Goal: Task Accomplishment & Management: Manage account settings

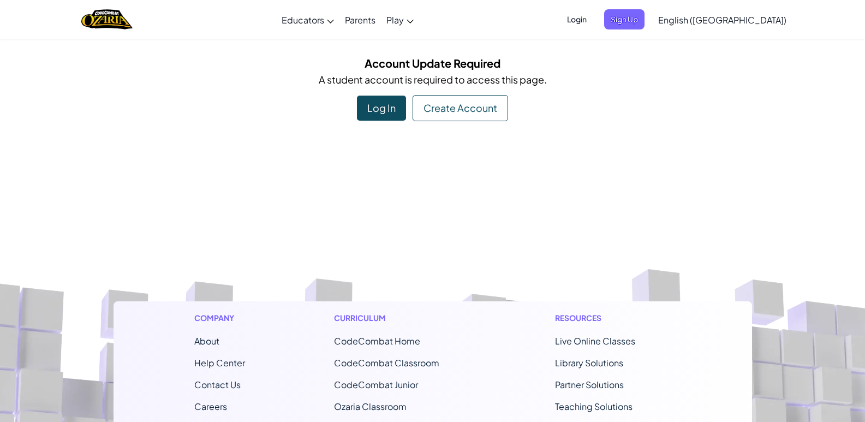
click at [385, 112] on div "Log In" at bounding box center [381, 108] width 49 height 25
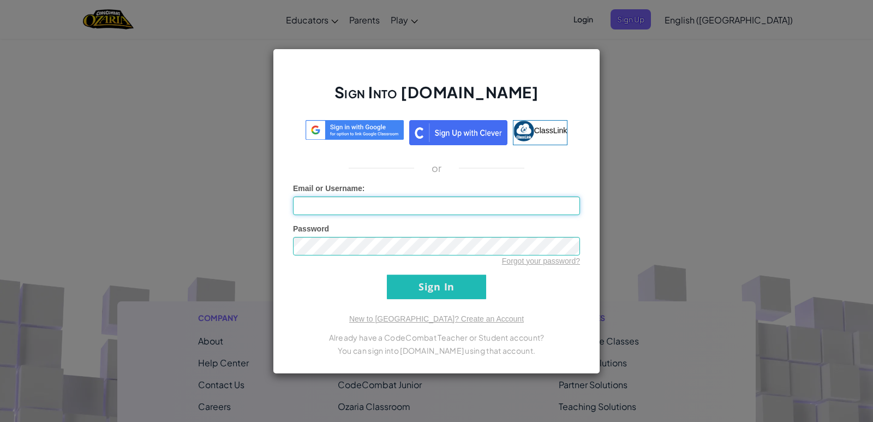
click at [380, 199] on input "Email or Username :" at bounding box center [436, 206] width 287 height 19
click at [432, 205] on input "[PERSON_NAME] 132" at bounding box center [436, 206] width 287 height 19
click at [396, 199] on input "[PERSON_NAME] 132" at bounding box center [436, 206] width 287 height 19
type input "[PERSON_NAME] 132"
click at [387, 275] on input "Sign In" at bounding box center [436, 287] width 99 height 25
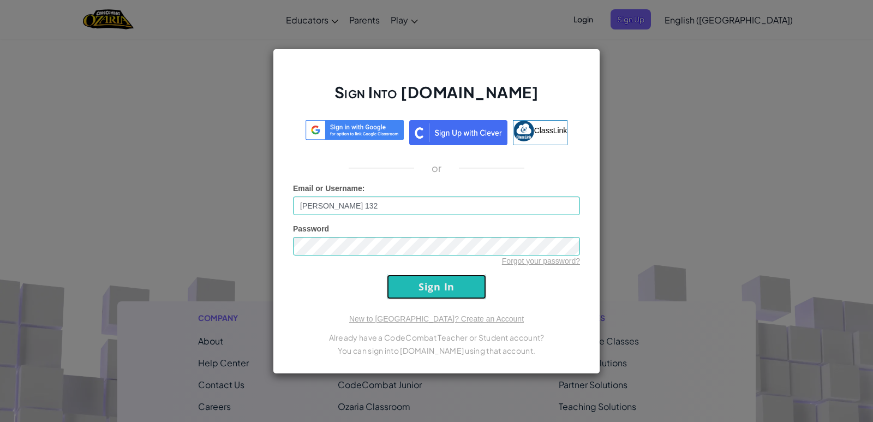
click at [430, 284] on input "Sign In" at bounding box center [436, 287] width 99 height 25
click at [432, 288] on input "Sign In" at bounding box center [436, 287] width 99 height 25
click at [443, 285] on input "Sign In" at bounding box center [436, 287] width 99 height 25
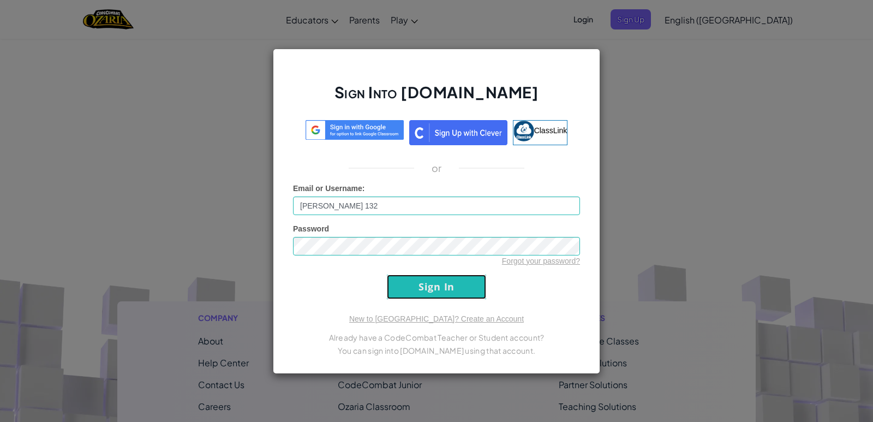
click at [443, 285] on input "Sign In" at bounding box center [436, 287] width 99 height 25
click at [444, 285] on input "Sign In" at bounding box center [436, 287] width 99 height 25
click at [445, 285] on input "Sign In" at bounding box center [436, 287] width 99 height 25
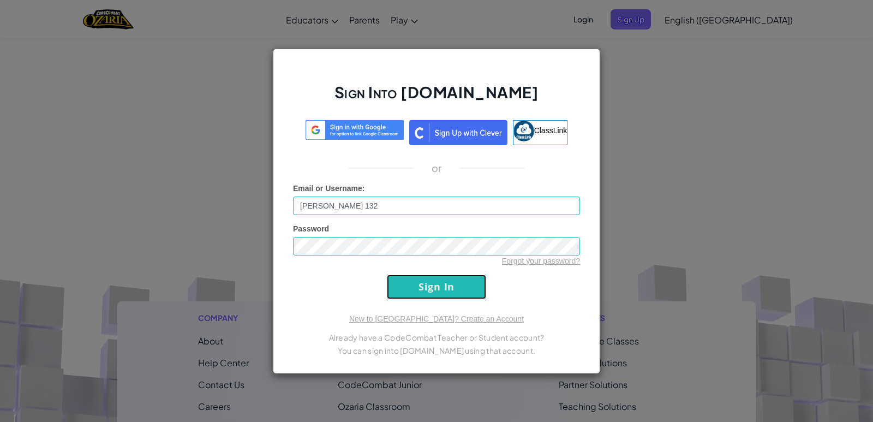
click at [445, 285] on input "Sign In" at bounding box center [436, 287] width 99 height 25
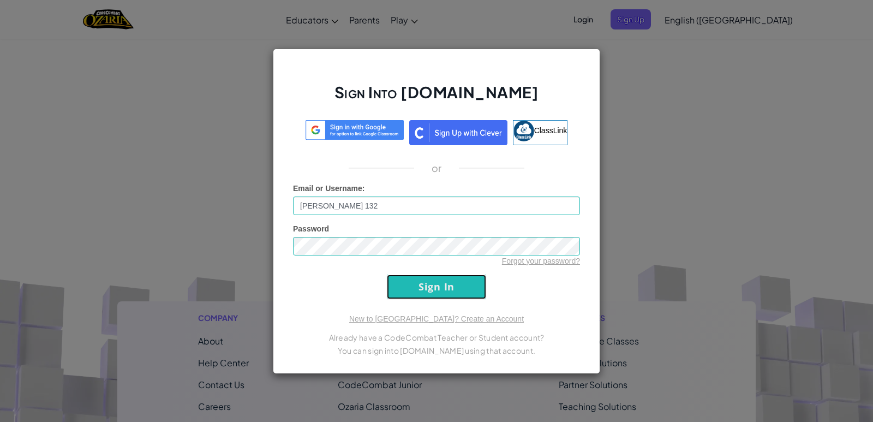
click at [438, 302] on div "Sign Into [DOMAIN_NAME] ClassLink or Email or Username : [PERSON_NAME] 132 Pass…" at bounding box center [437, 211] width 328 height 325
